Goal: Check status: Check status

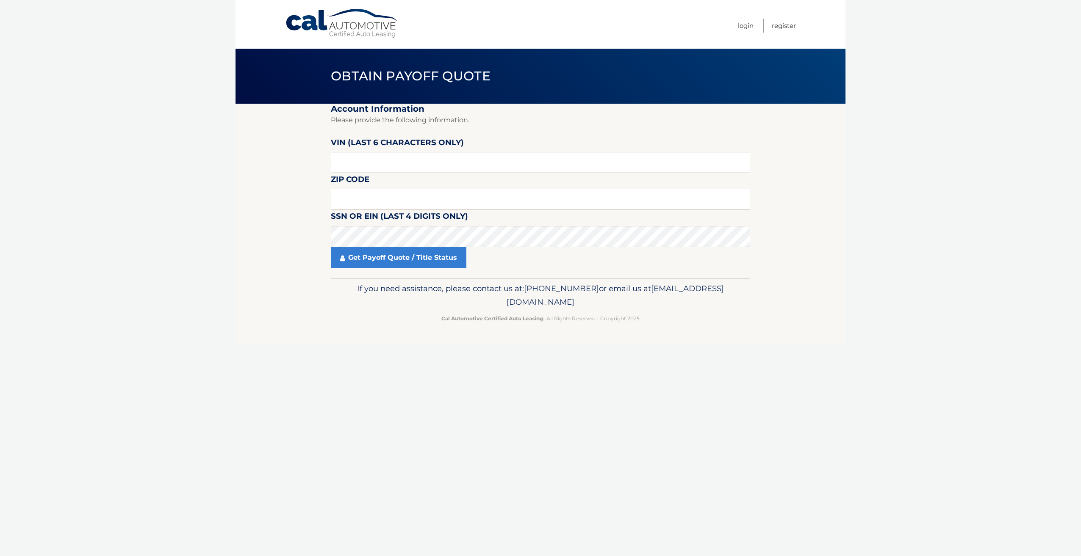
click at [441, 160] on input "text" at bounding box center [540, 162] width 419 height 21
paste input "671016"
type input "671016"
click at [489, 200] on input "text" at bounding box center [540, 199] width 419 height 21
type input "19020"
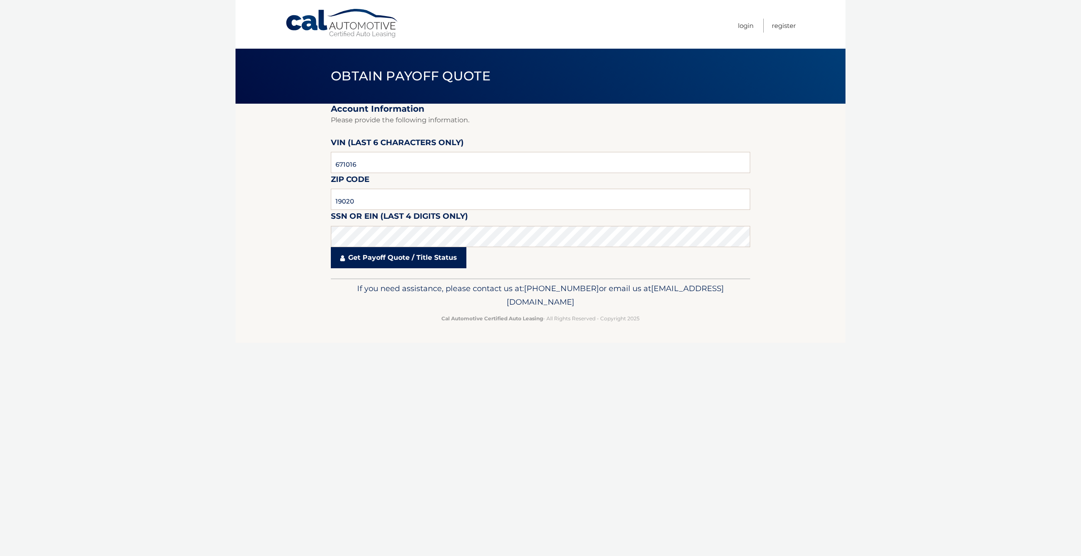
click at [434, 268] on link "Get Payoff Quote / Title Status" at bounding box center [398, 257] width 135 height 21
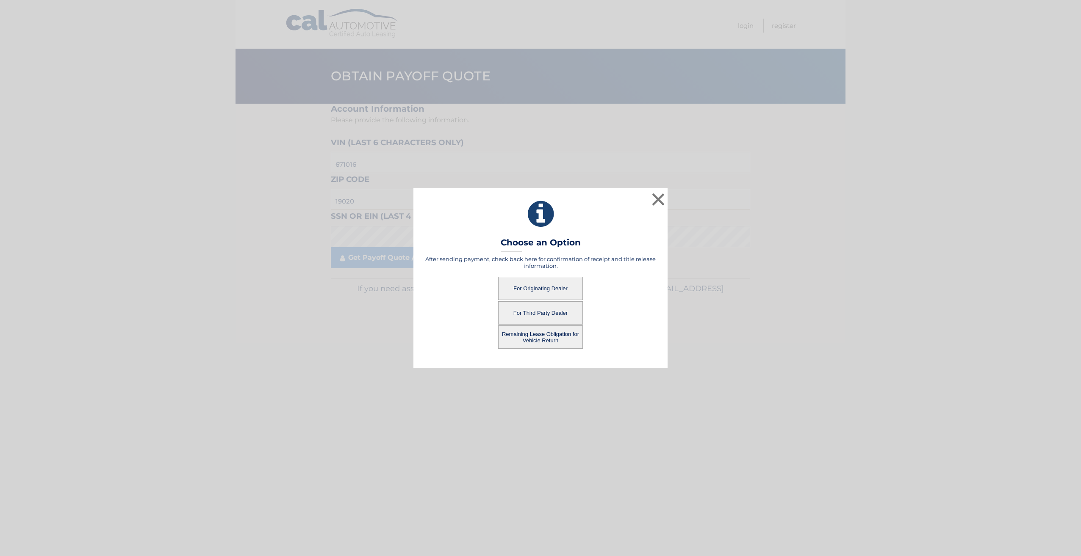
click at [528, 285] on button "For Originating Dealer" at bounding box center [540, 288] width 85 height 23
click at [546, 285] on button "For Originating Dealer" at bounding box center [540, 288] width 85 height 23
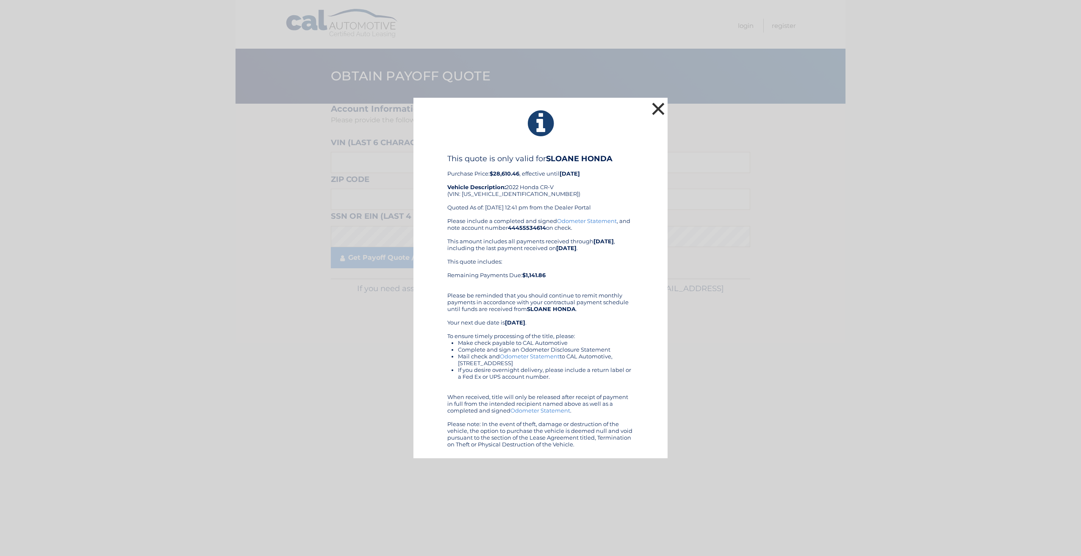
click at [664, 102] on button "×" at bounding box center [657, 108] width 17 height 17
